Goal: Navigation & Orientation: Find specific page/section

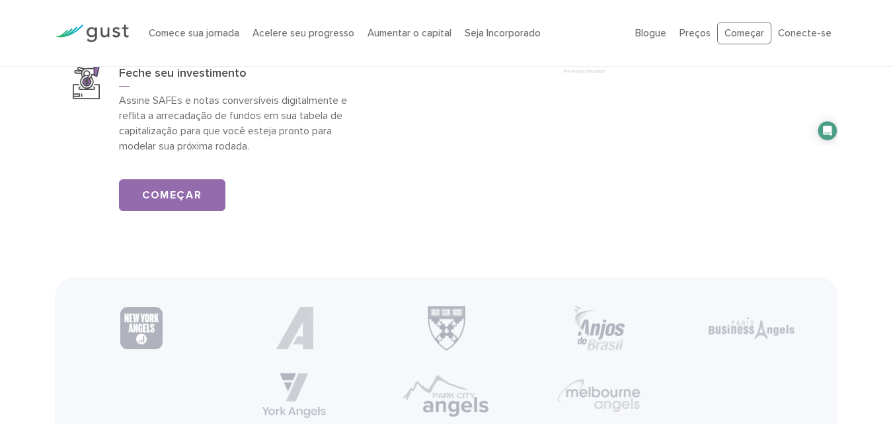
scroll to position [2445, 0]
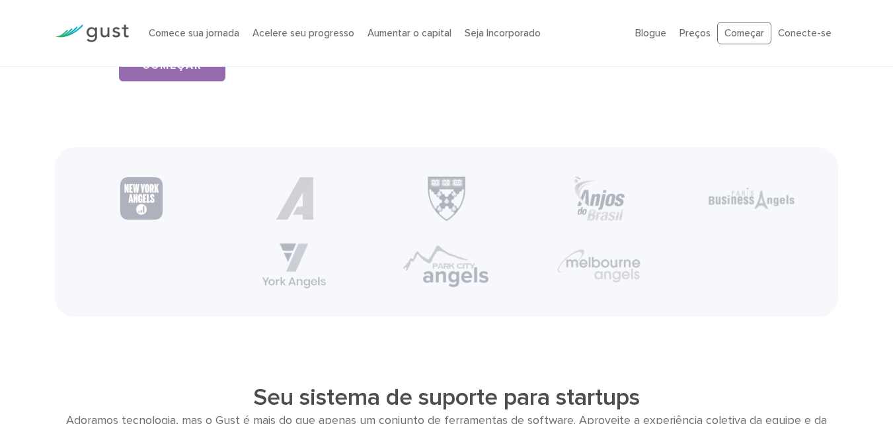
click at [115, 24] on img at bounding box center [92, 33] width 74 height 18
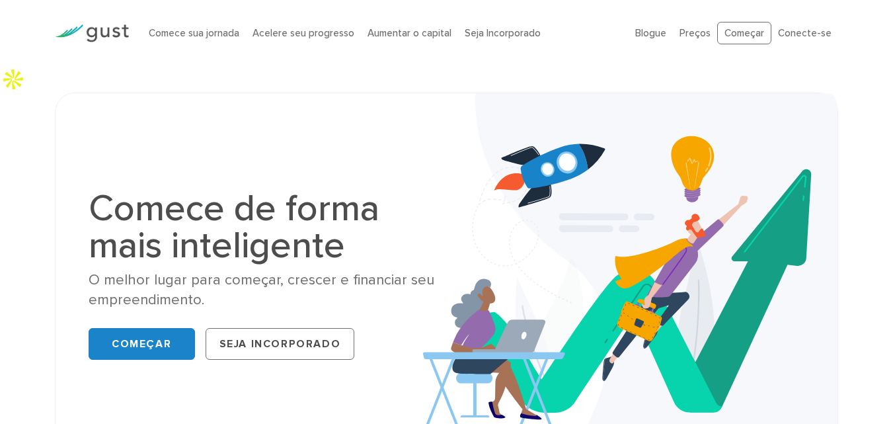
click at [100, 30] on img at bounding box center [92, 33] width 74 height 18
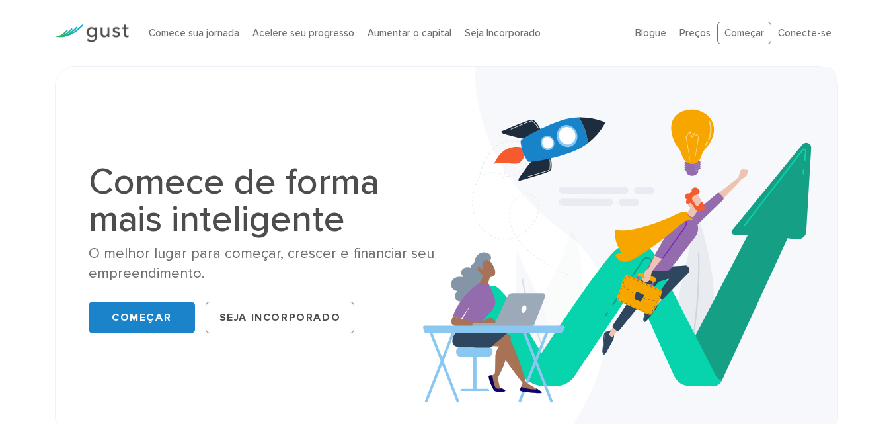
click at [83, 44] on div at bounding box center [92, 33] width 94 height 45
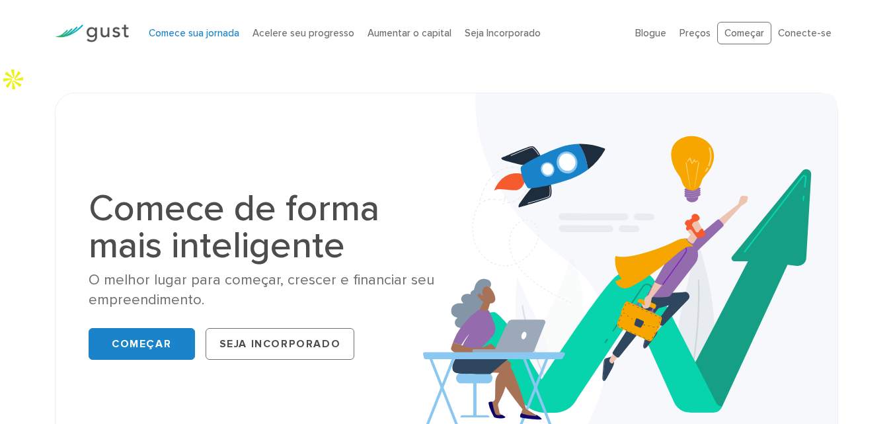
click at [228, 38] on font "Comece sua jornada" at bounding box center [194, 33] width 91 height 12
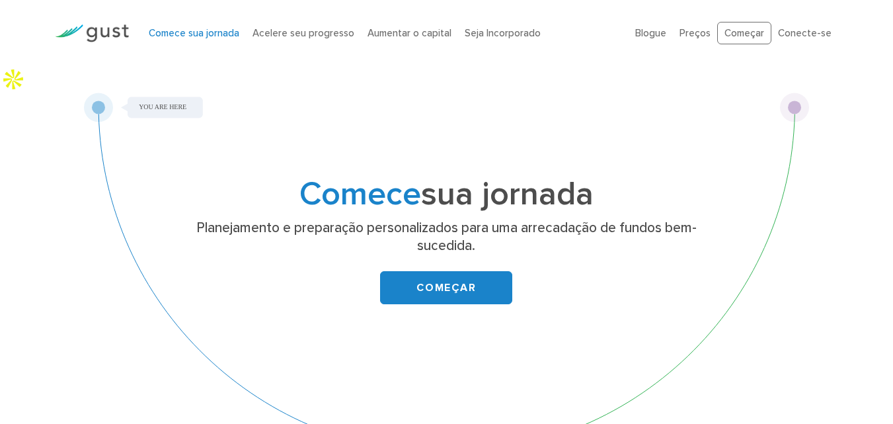
click at [88, 28] on img at bounding box center [92, 33] width 74 height 18
